Goal: Obtain resource: Obtain resource

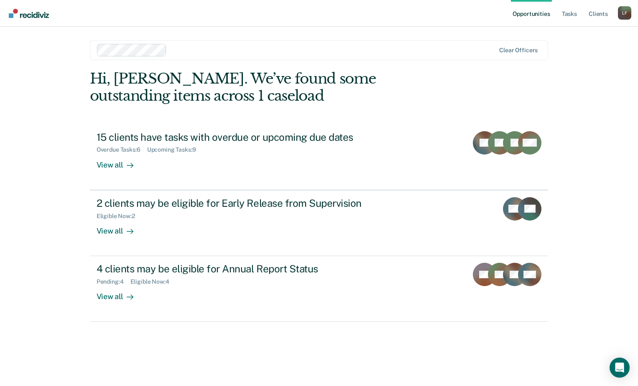
click at [330, 53] on div at bounding box center [332, 50] width 325 height 10
click at [54, 117] on div "Opportunities Tasks Client s Laquenta Fountain L F Profile How it works Log Out…" at bounding box center [319, 193] width 638 height 386
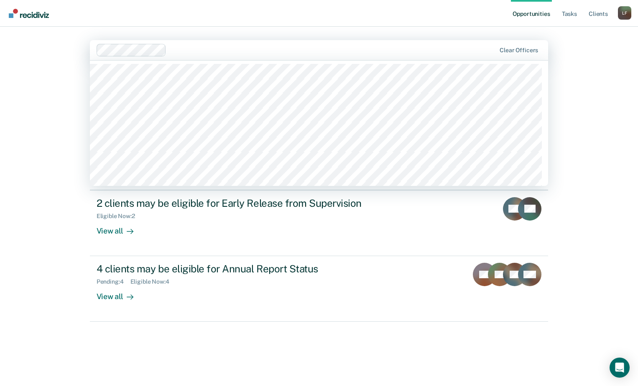
click at [222, 51] on div at bounding box center [333, 50] width 326 height 10
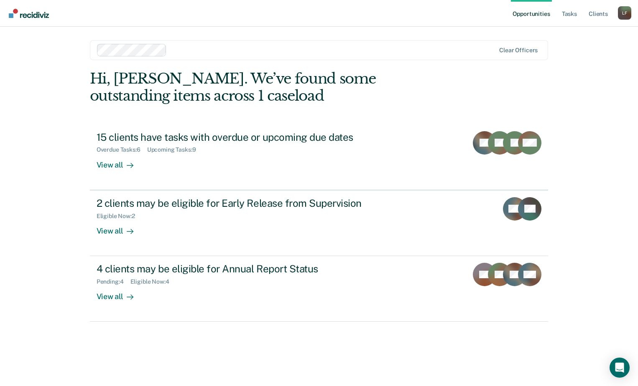
click at [60, 18] on nav "Opportunities Tasks Client s Laquenta Fountain L F Profile How it works Log Out" at bounding box center [319, 13] width 625 height 26
click at [55, 51] on div "Opportunities Tasks Client s Laquenta Fountain L F Profile How it works Log Out…" at bounding box center [319, 193] width 638 height 386
click at [177, 87] on div "Hi, [PERSON_NAME]. We’ve found some outstanding items across 1 caseload" at bounding box center [273, 87] width 367 height 34
drag, startPoint x: 110, startPoint y: 76, endPoint x: 187, endPoint y: 77, distance: 76.1
click at [187, 77] on div "Hi, [PERSON_NAME]. We’ve found some outstanding items across 1 caseload" at bounding box center [273, 87] width 367 height 34
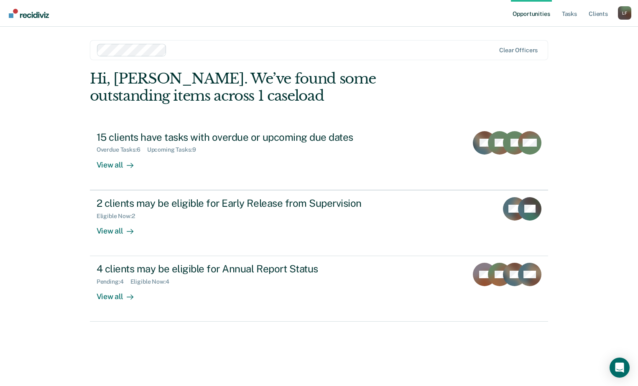
click at [243, 109] on div "Hi, Laquenta. We’ve found some outstanding items across 1 caseload 15 clients h…" at bounding box center [319, 196] width 459 height 252
drag, startPoint x: 200, startPoint y: 91, endPoint x: 147, endPoint y: 99, distance: 54.1
click at [147, 99] on div "Hi, [PERSON_NAME]. We’ve found some outstanding items across 1 caseload" at bounding box center [273, 87] width 367 height 34
drag, startPoint x: 147, startPoint y: 99, endPoint x: 138, endPoint y: 95, distance: 10.3
click at [138, 95] on div "Hi, [PERSON_NAME]. We’ve found some outstanding items across 1 caseload" at bounding box center [273, 87] width 367 height 34
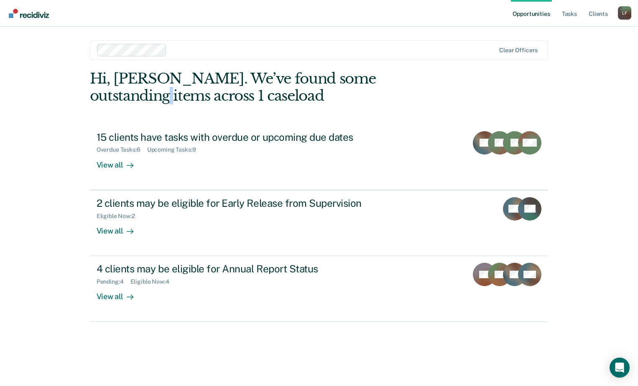
drag, startPoint x: 433, startPoint y: 78, endPoint x: 429, endPoint y: 82, distance: 4.7
click at [429, 82] on div "Hi, [PERSON_NAME]. We’ve found some outstanding items across 1 caseload" at bounding box center [273, 87] width 367 height 34
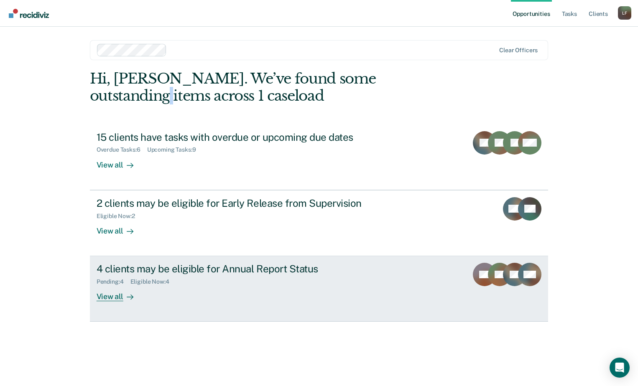
click at [139, 270] on div "4 clients may be eligible for Annual Report Status" at bounding box center [244, 269] width 294 height 12
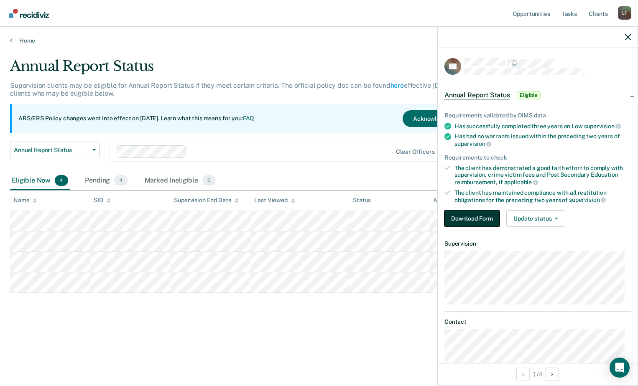
click at [478, 222] on button "Download Form" at bounding box center [472, 218] width 55 height 17
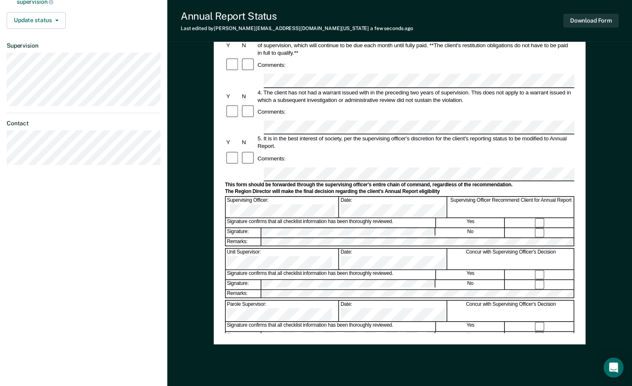
scroll to position [233, 0]
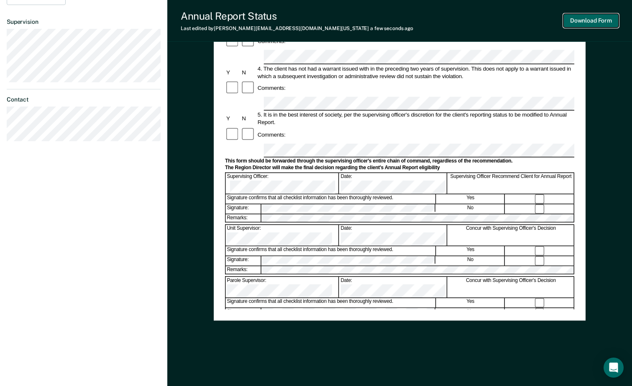
click at [570, 20] on button "Download Form" at bounding box center [590, 21] width 55 height 14
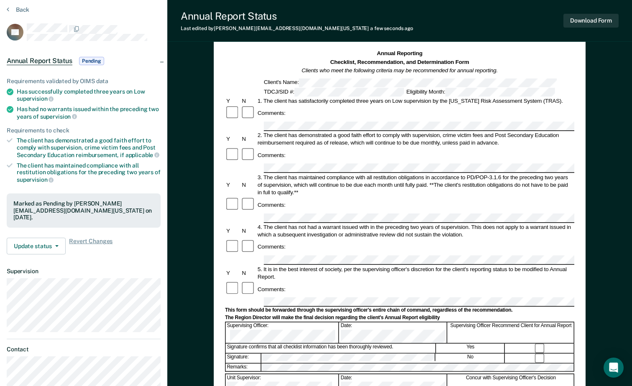
scroll to position [0, 0]
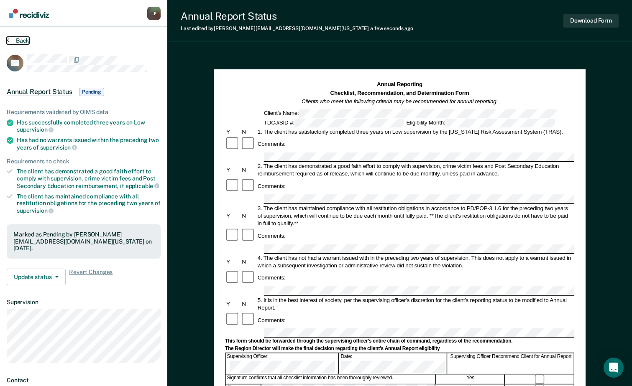
click at [14, 40] on button "Back" at bounding box center [18, 41] width 23 height 8
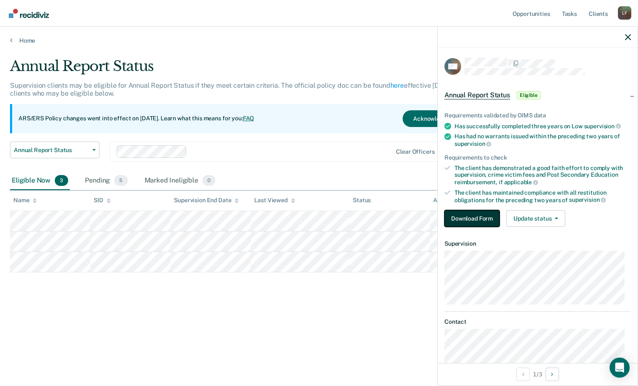
click at [481, 211] on button "Download Form" at bounding box center [472, 218] width 55 height 17
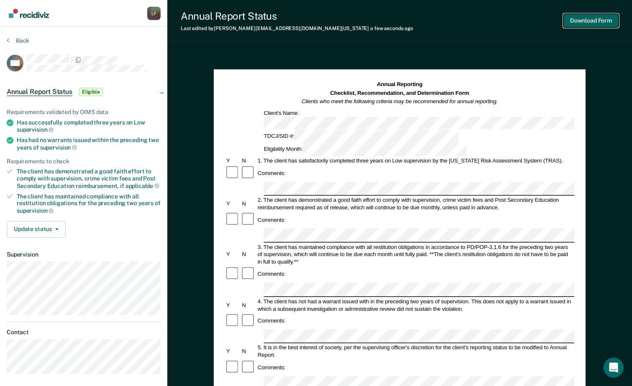
click at [589, 22] on button "Download Form" at bounding box center [590, 21] width 55 height 14
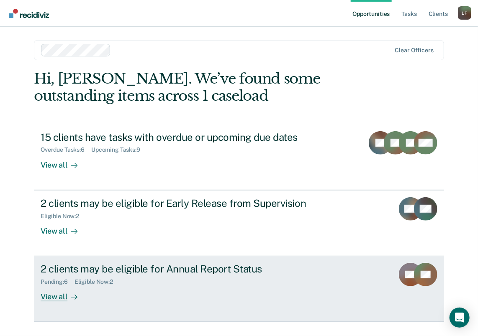
click at [236, 267] on div "2 clients may be eligible for Annual Report Status" at bounding box center [188, 269] width 294 height 12
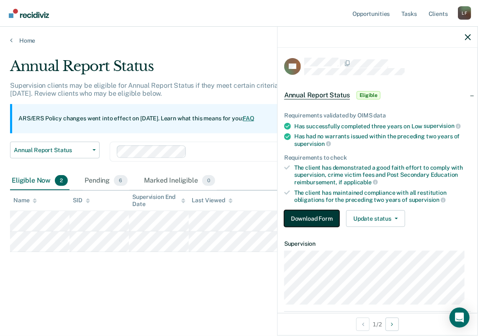
click at [299, 219] on button "Download Form" at bounding box center [311, 218] width 55 height 17
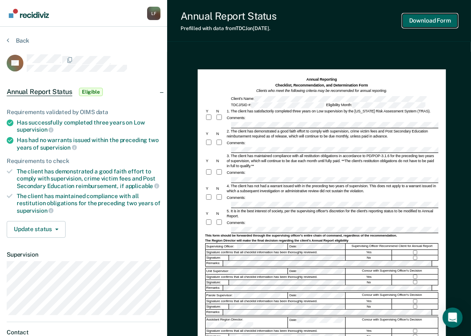
click at [420, 23] on button "Download Form" at bounding box center [430, 21] width 55 height 14
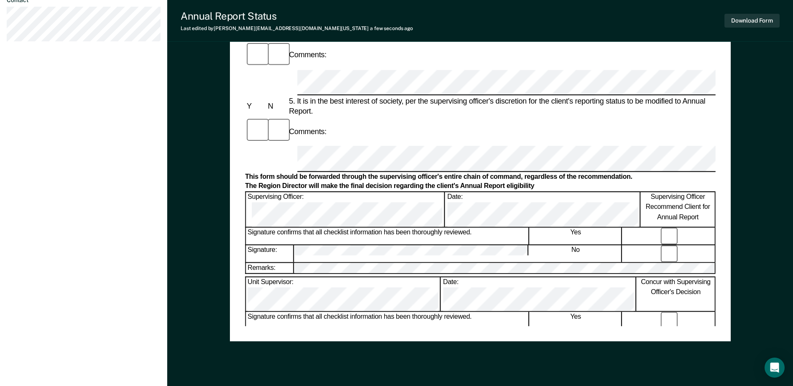
scroll to position [401, 0]
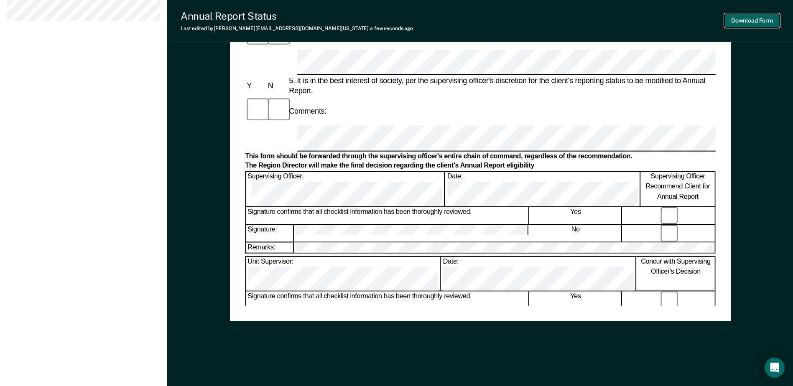
click at [477, 21] on button "Download Form" at bounding box center [752, 21] width 55 height 14
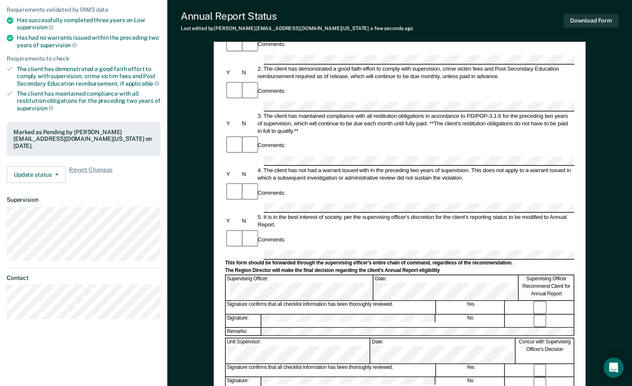
scroll to position [0, 0]
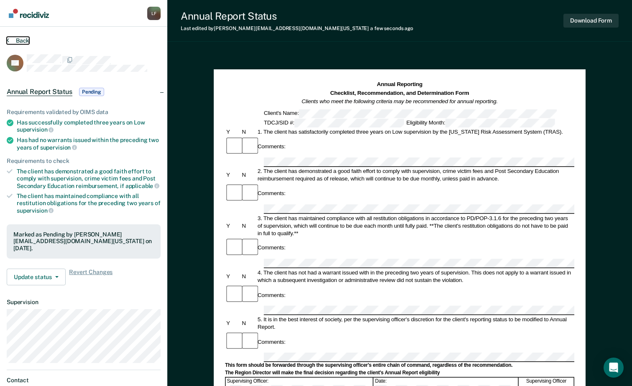
click at [17, 43] on button "Back" at bounding box center [18, 41] width 23 height 8
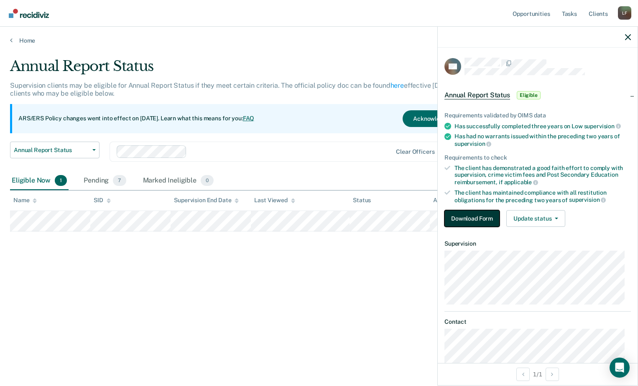
click at [464, 218] on button "Download Form" at bounding box center [472, 218] width 55 height 17
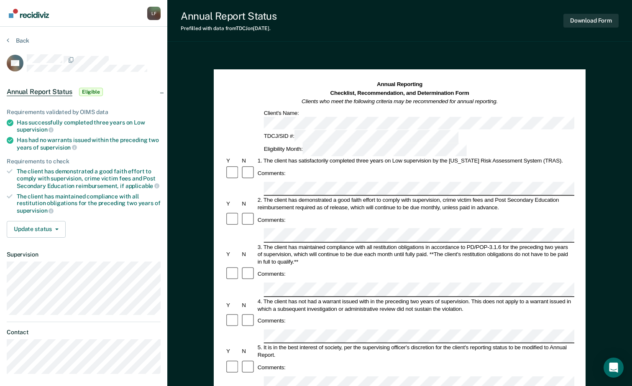
click at [242, 115] on div "Client's Name:" at bounding box center [399, 119] width 349 height 20
click at [272, 184] on form "Annual Reporting Checklist, Recommendation, and Determination Form Clients who …" at bounding box center [399, 376] width 349 height 590
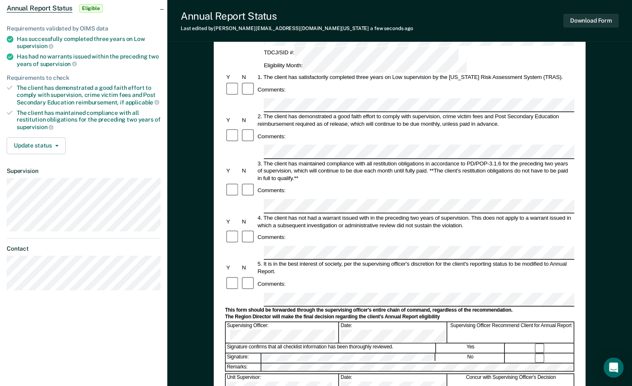
scroll to position [66, 0]
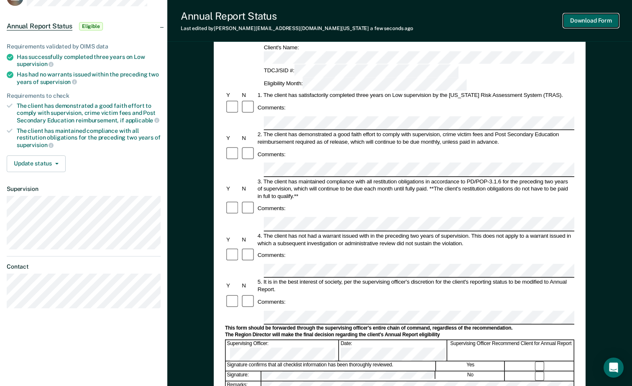
click at [477, 17] on button "Download Form" at bounding box center [590, 21] width 55 height 14
